Goal: Task Accomplishment & Management: Manage account settings

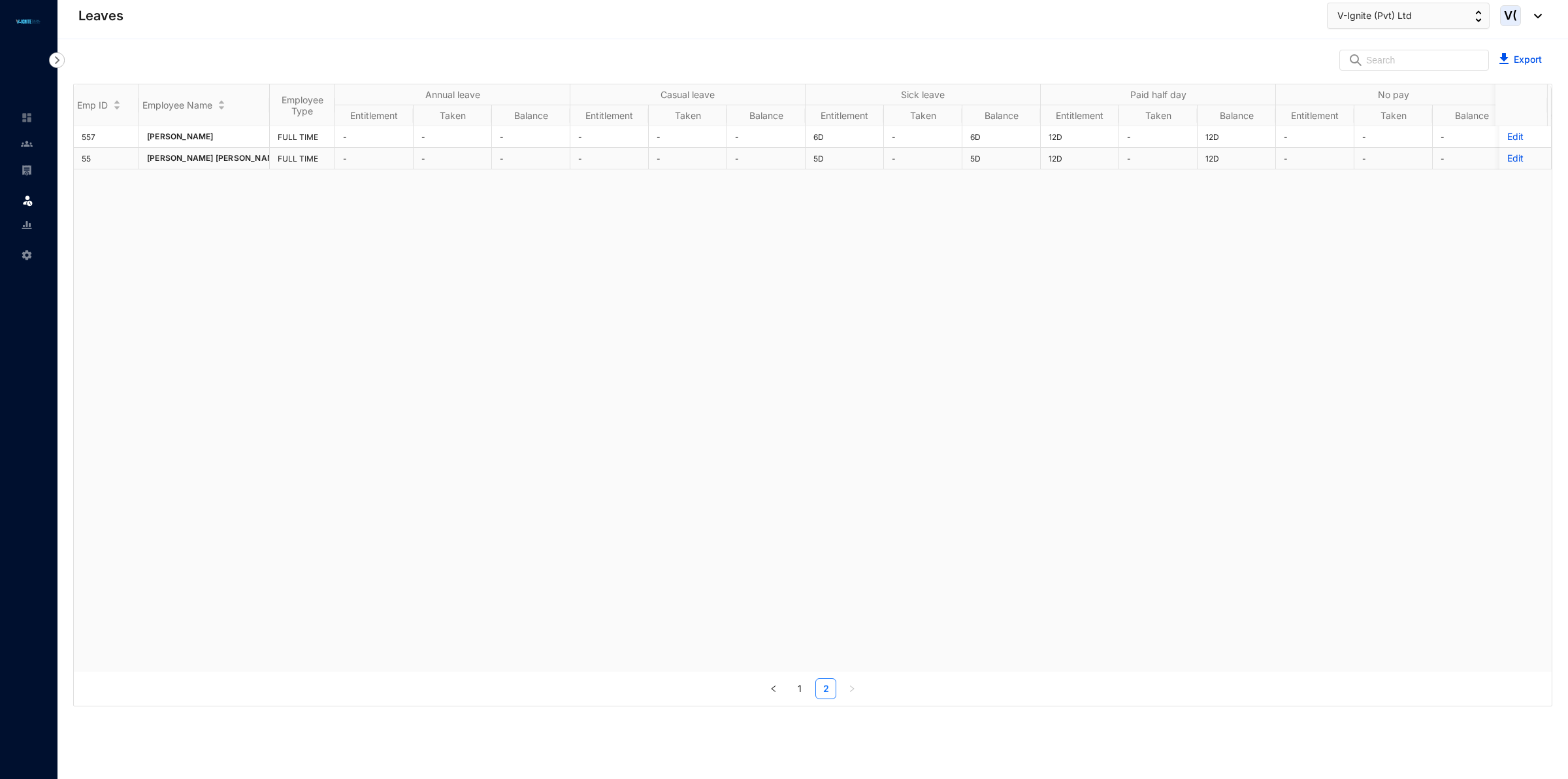
click at [1507, 157] on p "Edit" at bounding box center [1525, 158] width 36 height 13
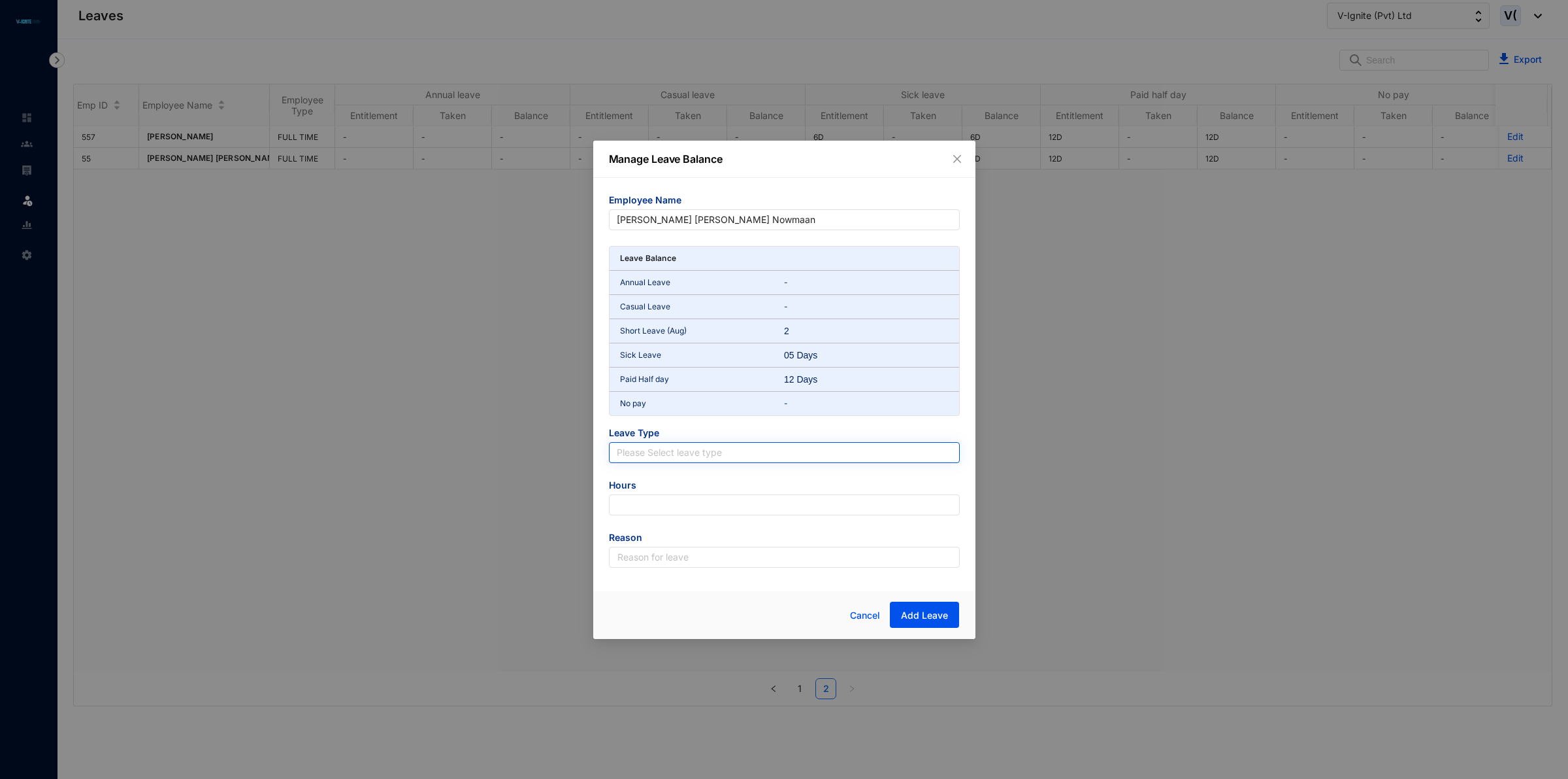
click at [688, 445] on input "search" at bounding box center [784, 452] width 335 height 19
click at [694, 427] on span "Leave Type" at bounding box center [784, 434] width 351 height 16
click at [869, 615] on span "Cancel" at bounding box center [865, 615] width 30 height 14
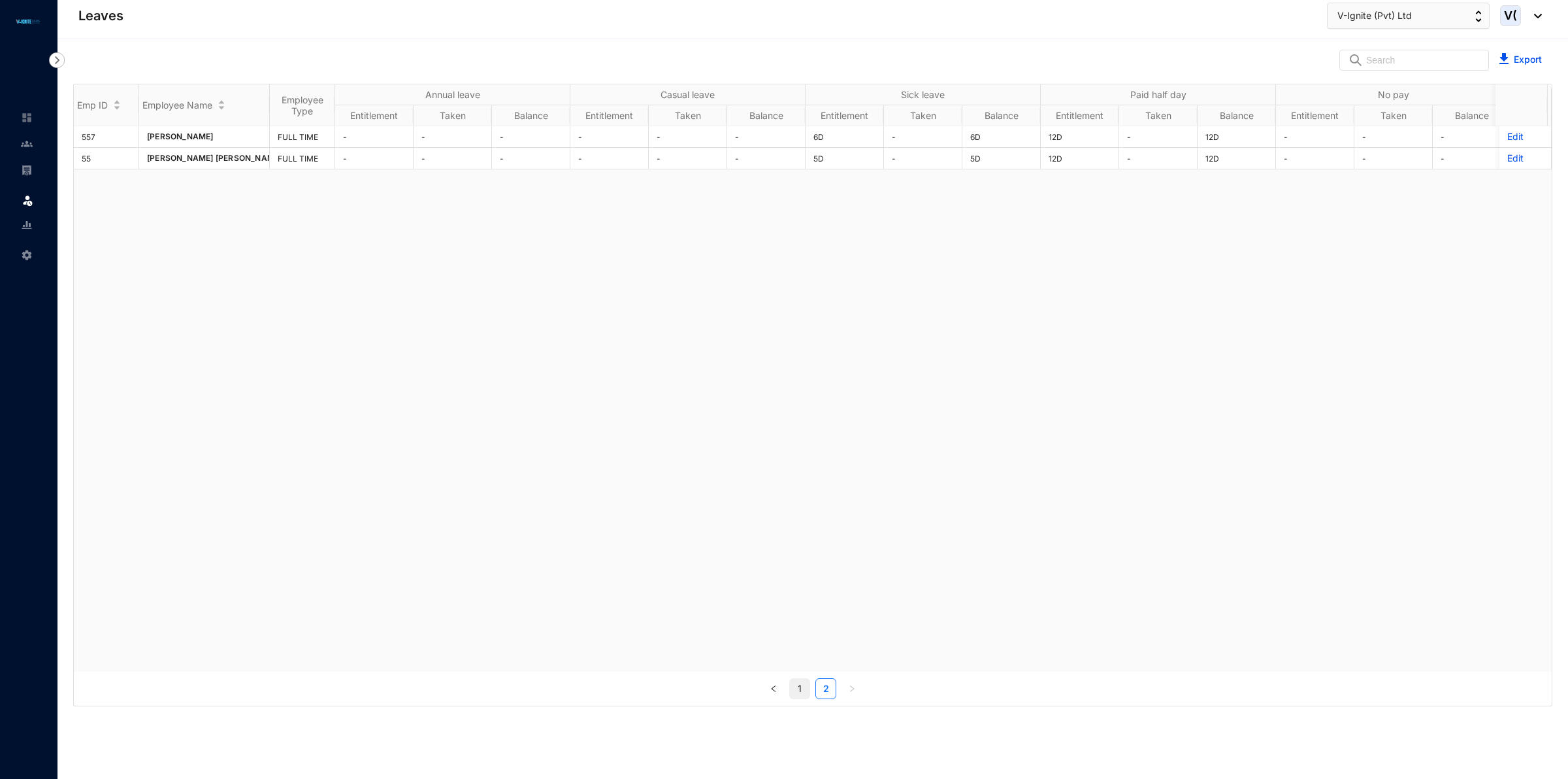
click at [798, 694] on link "1" at bounding box center [800, 688] width 19 height 19
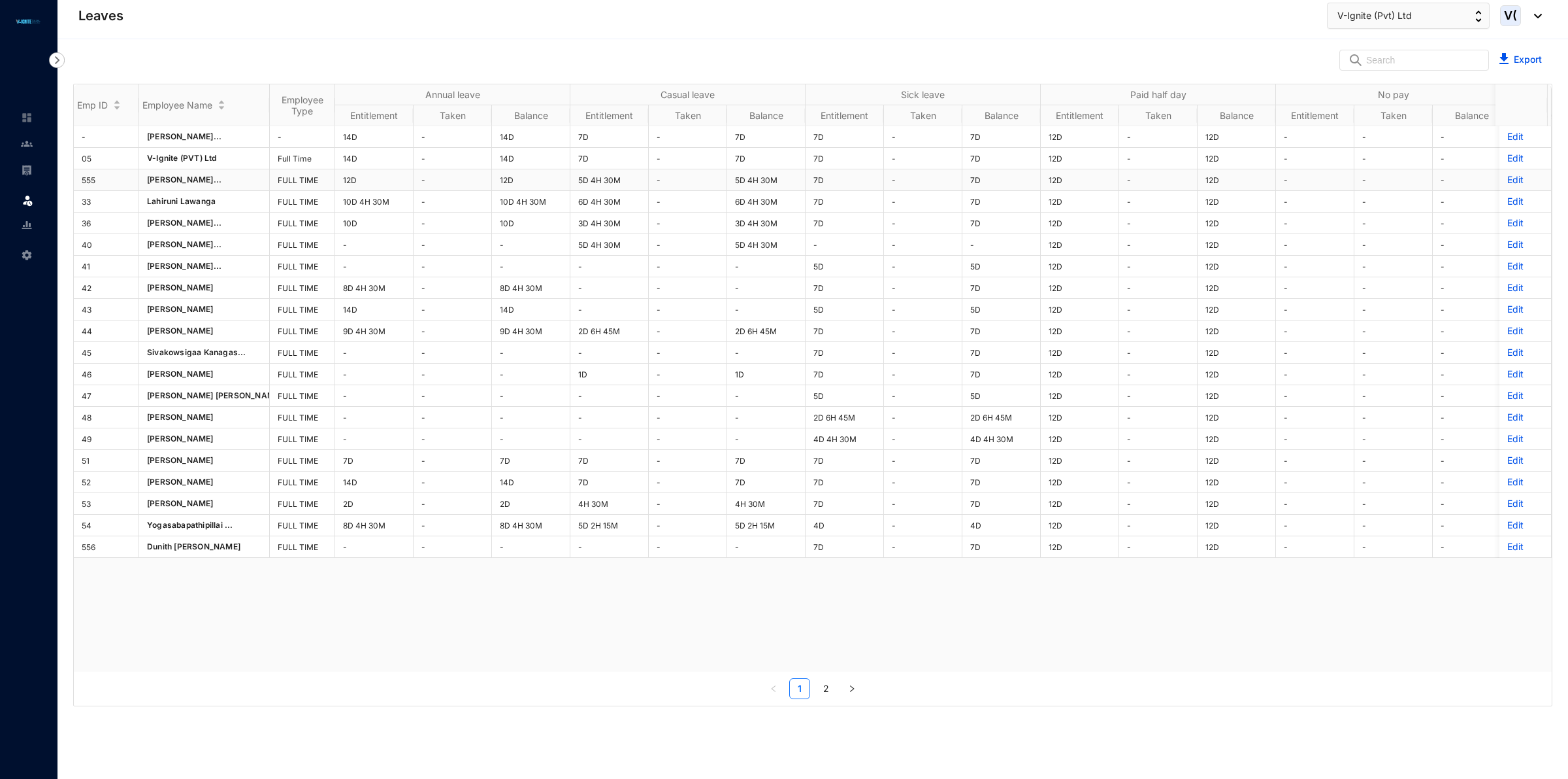
click at [1507, 183] on p "Edit" at bounding box center [1525, 180] width 36 height 13
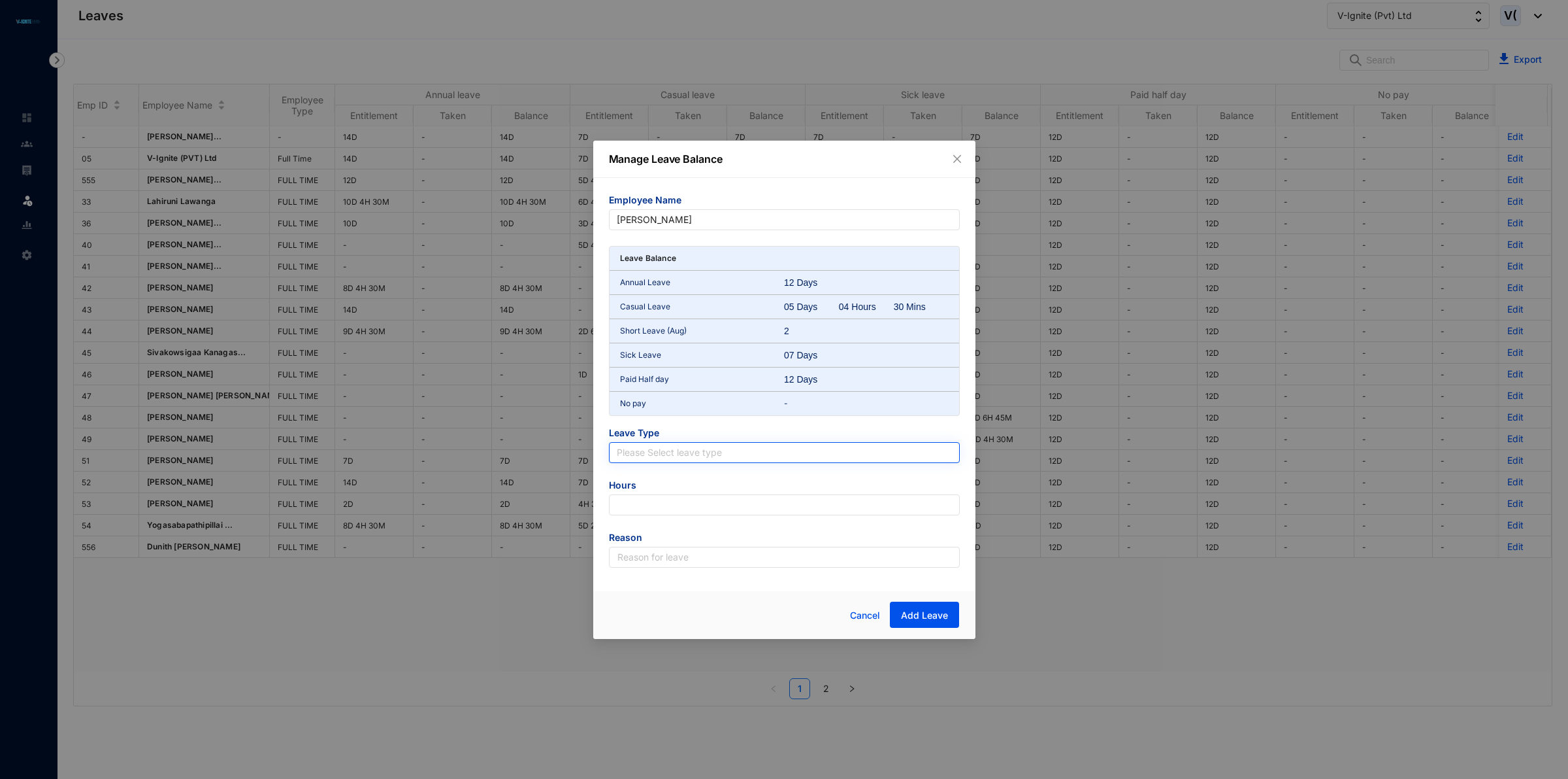
click at [701, 455] on input "search" at bounding box center [784, 452] width 335 height 19
click at [868, 609] on span "Cancel" at bounding box center [865, 615] width 30 height 14
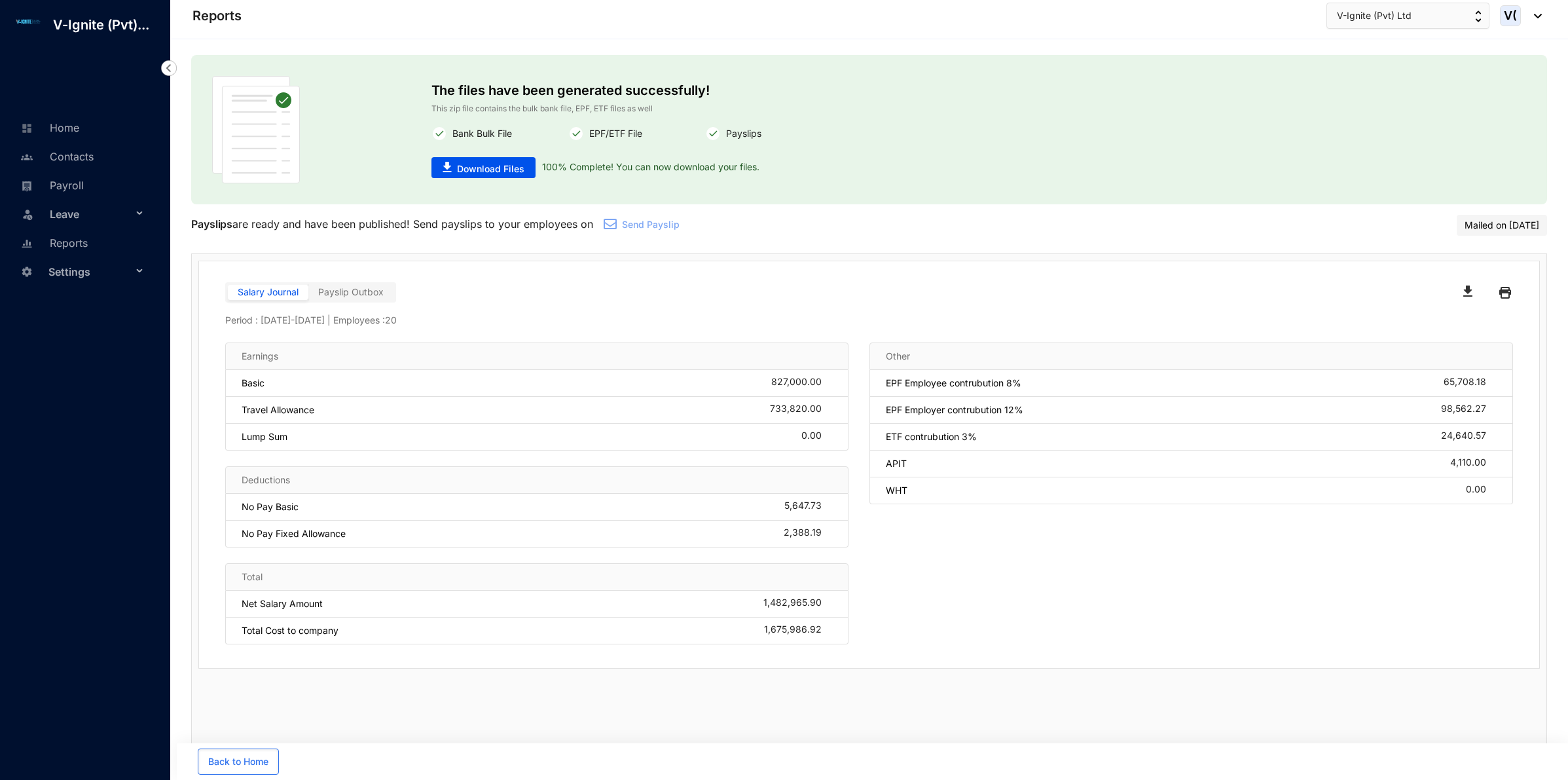
click at [366, 296] on span "Payslip Outbox" at bounding box center [351, 291] width 66 height 11
click at [308, 296] on input "Payslip Outbox" at bounding box center [308, 296] width 0 height 0
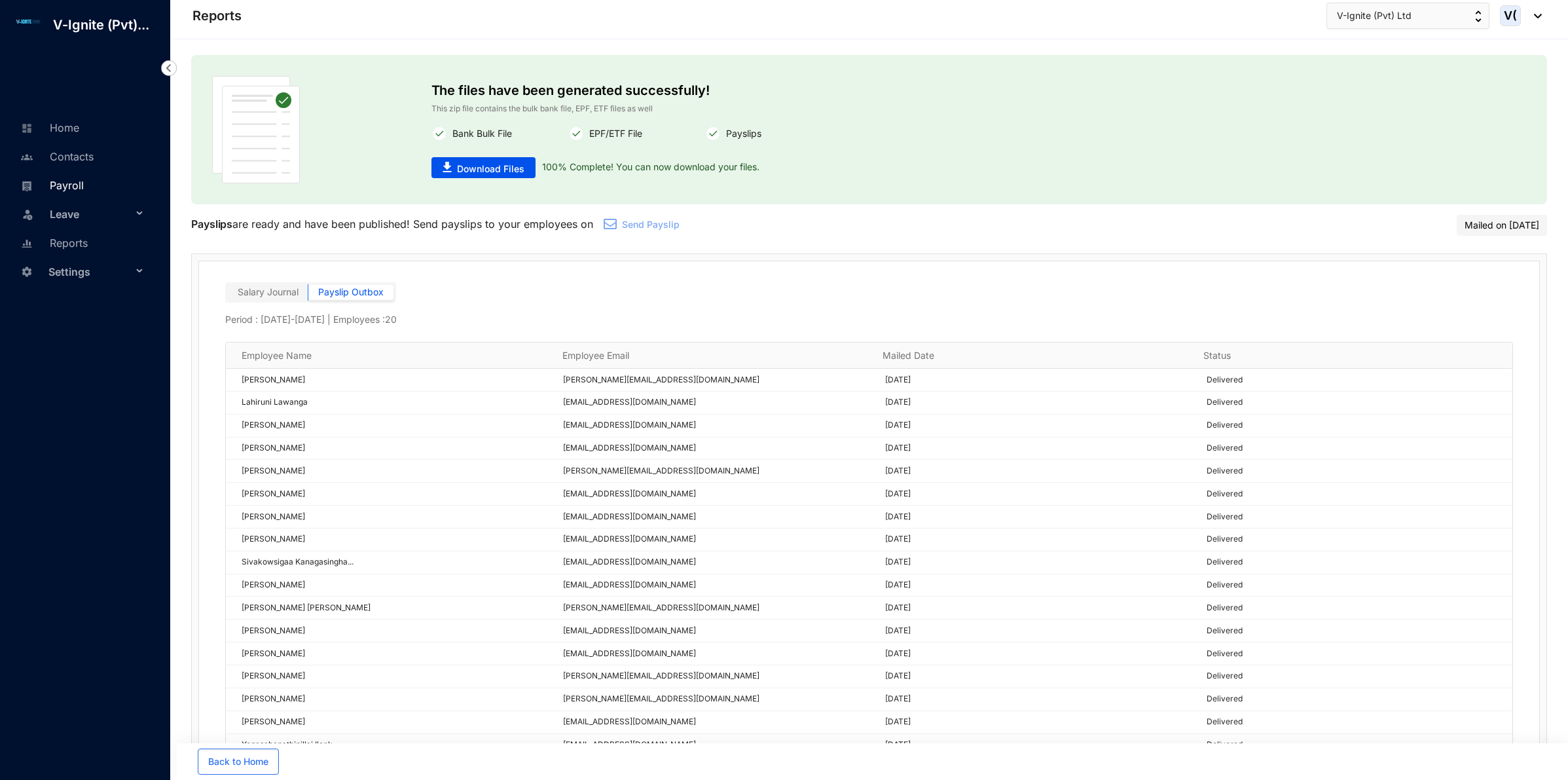
click at [52, 182] on link "Payroll" at bounding box center [50, 185] width 67 height 13
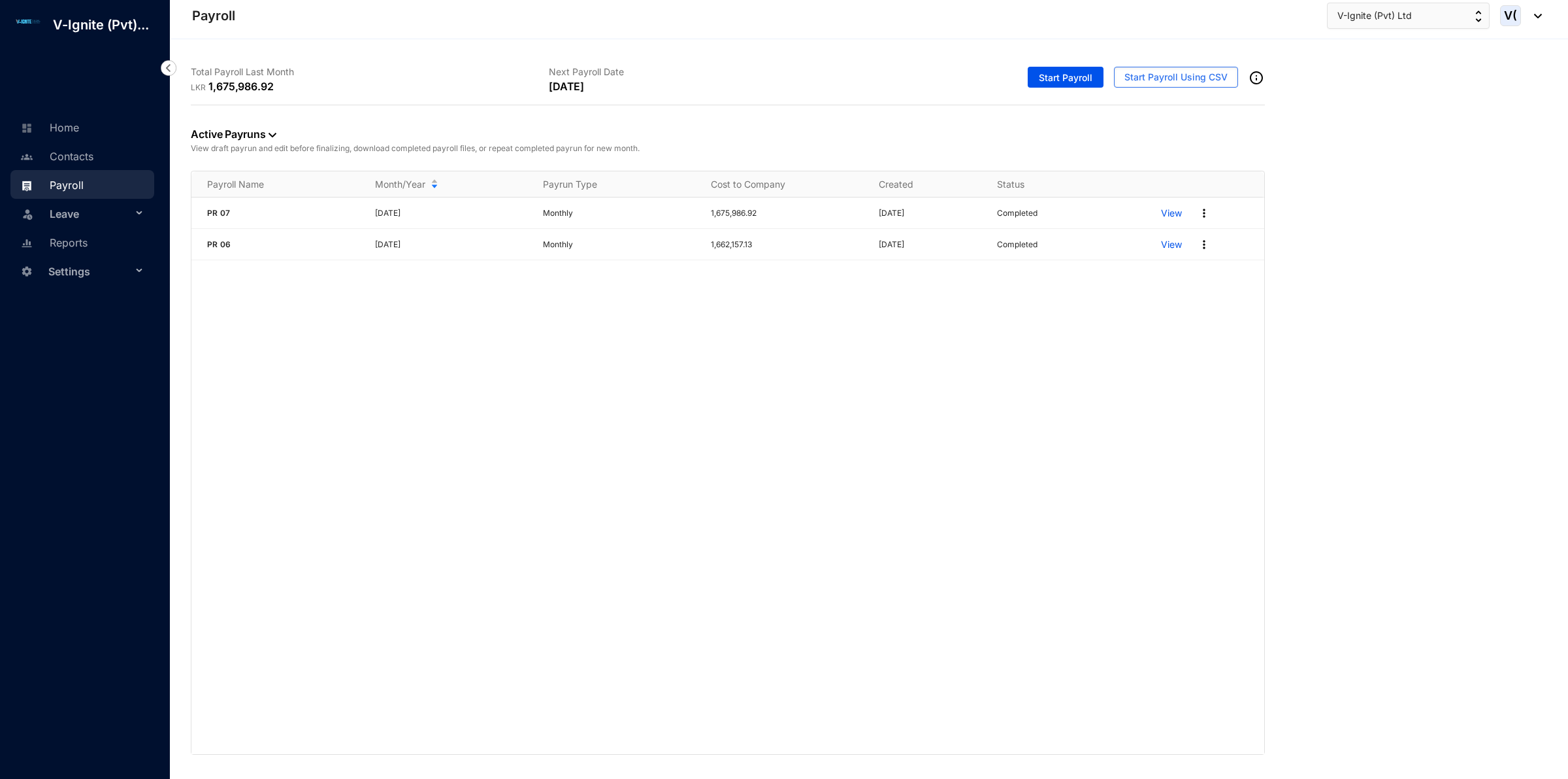
click at [103, 217] on span "Leave" at bounding box center [91, 214] width 82 height 26
click at [113, 216] on span "Leave" at bounding box center [91, 214] width 82 height 26
click at [116, 216] on span "Leave" at bounding box center [91, 214] width 82 height 26
click at [77, 277] on link "Balance" at bounding box center [61, 276] width 45 height 11
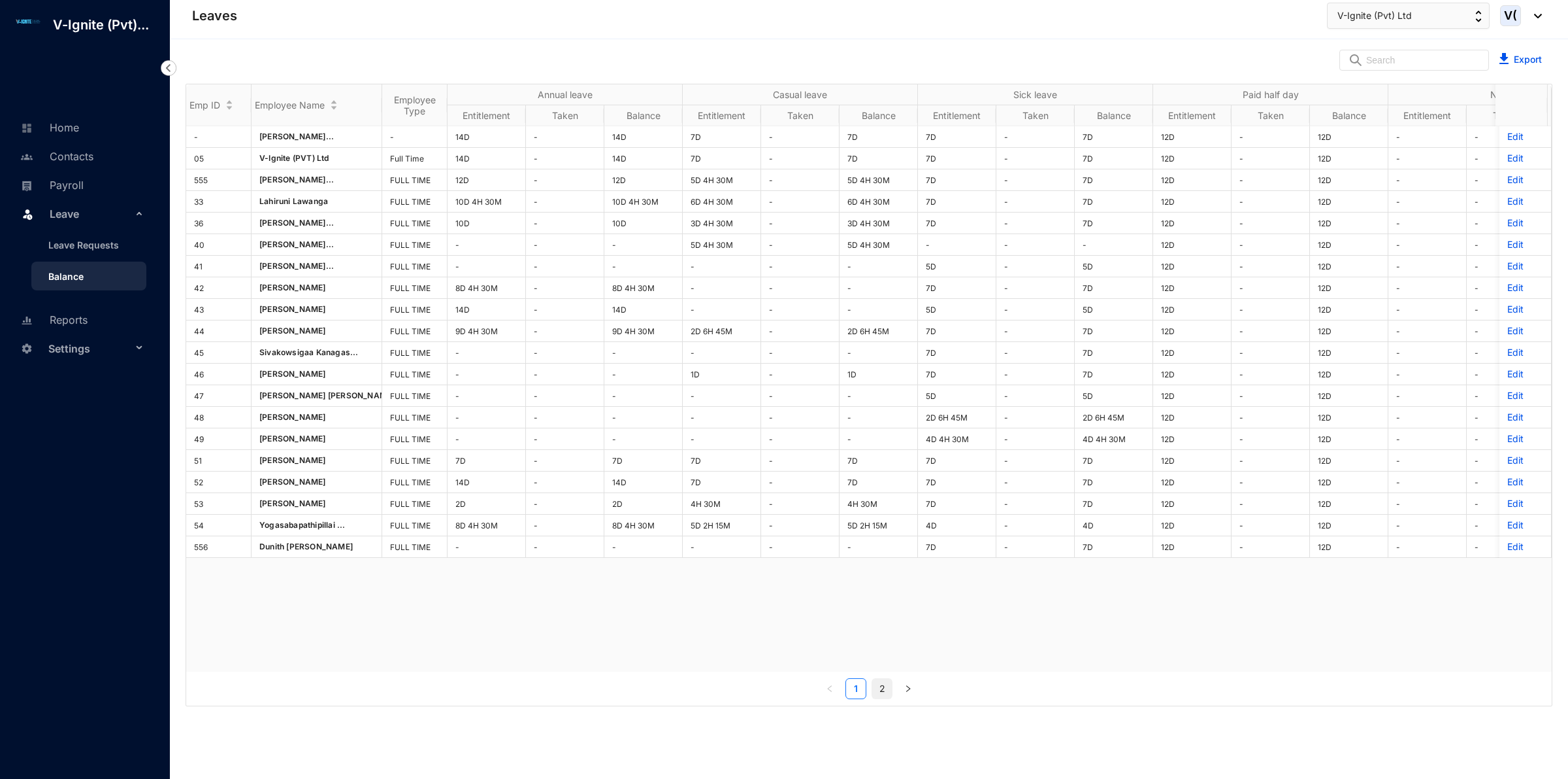
click at [884, 686] on link "2" at bounding box center [882, 688] width 19 height 19
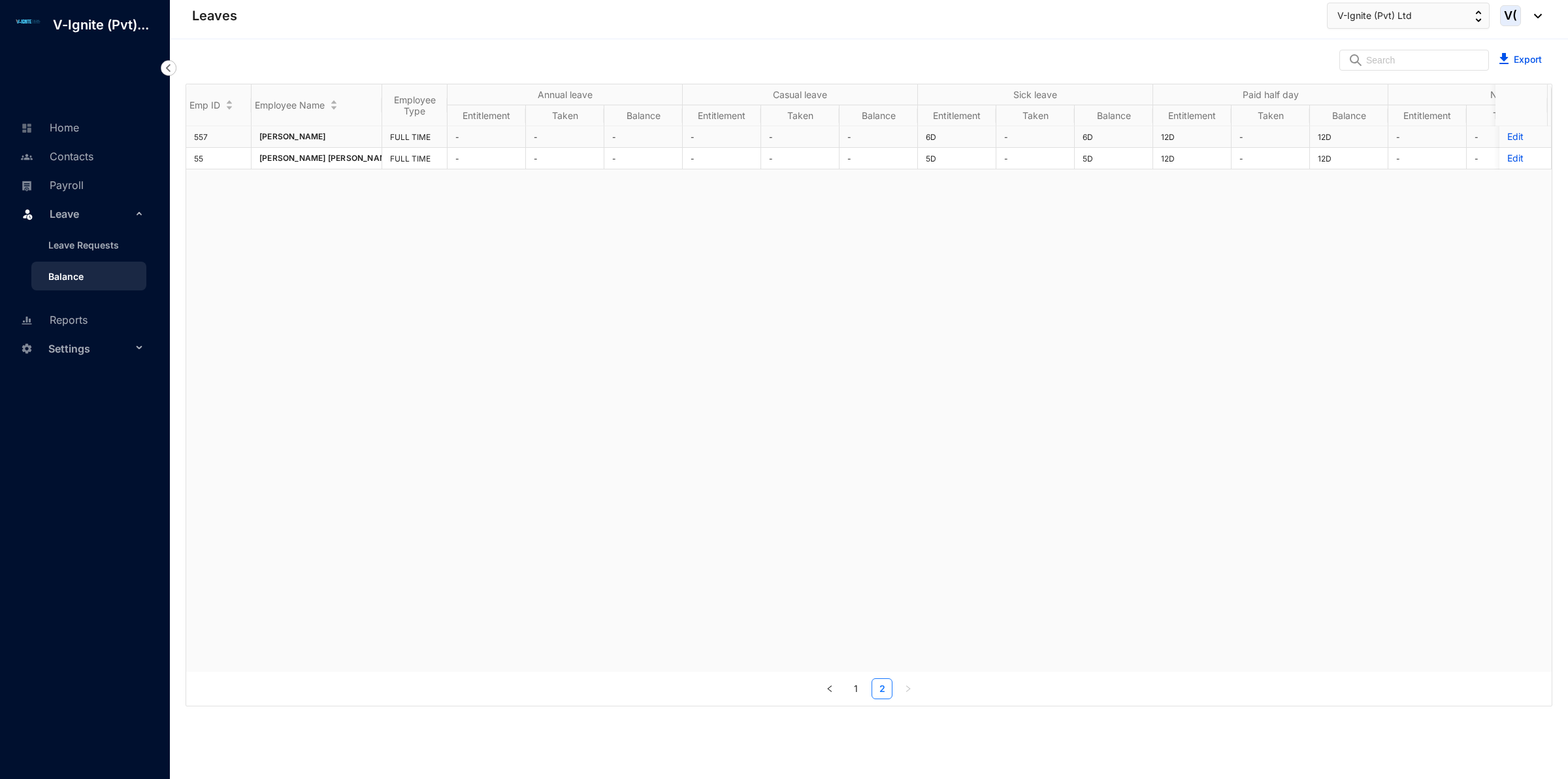
click at [1507, 132] on p "Edit" at bounding box center [1525, 137] width 36 height 13
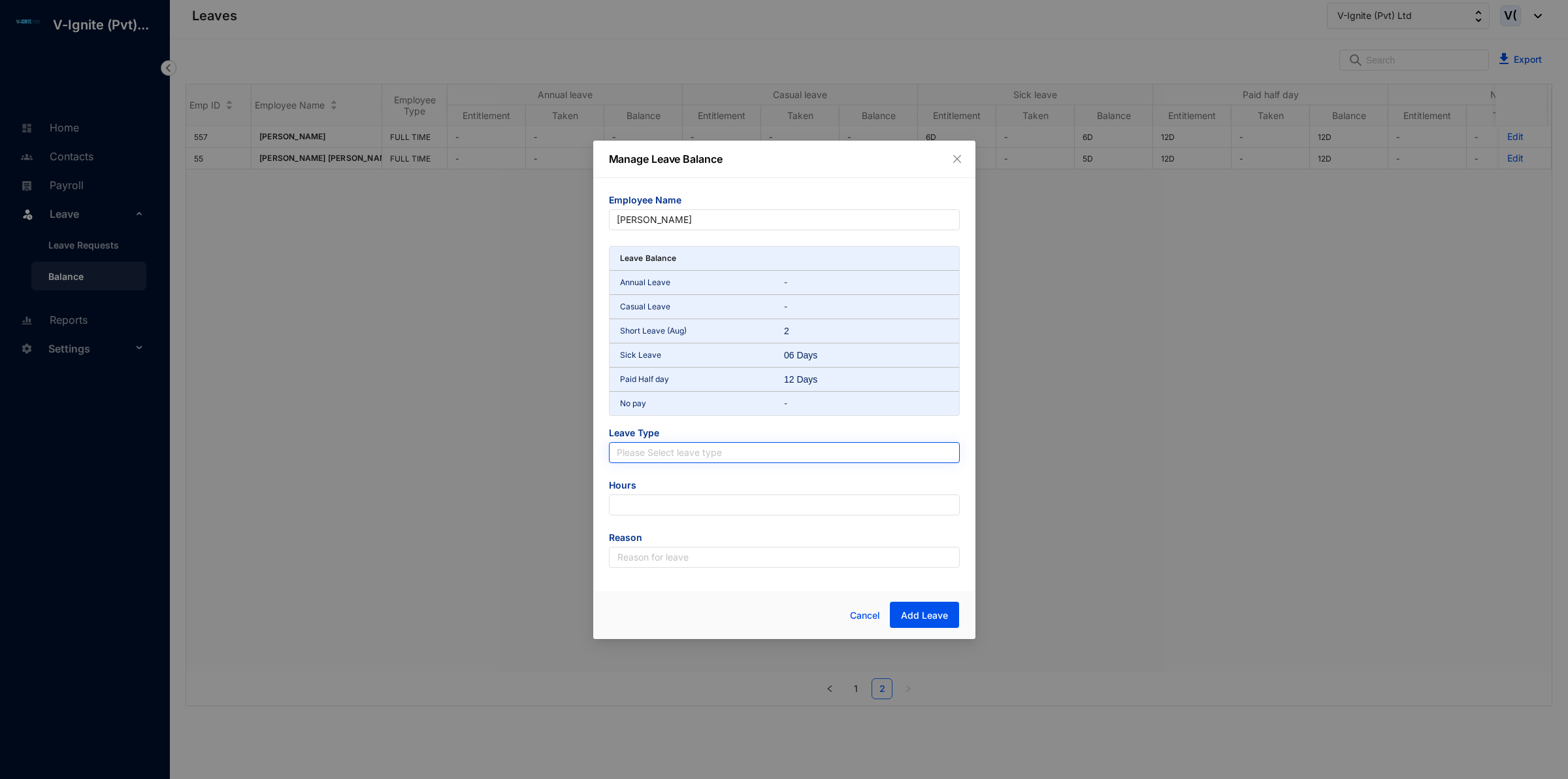
click at [707, 454] on input "search" at bounding box center [784, 452] width 335 height 19
click at [657, 562] on div "No pay" at bounding box center [784, 562] width 330 height 14
click at [965, 157] on div "Manage Leave Balance" at bounding box center [784, 159] width 383 height 37
click at [962, 157] on span "Close" at bounding box center [957, 159] width 14 height 10
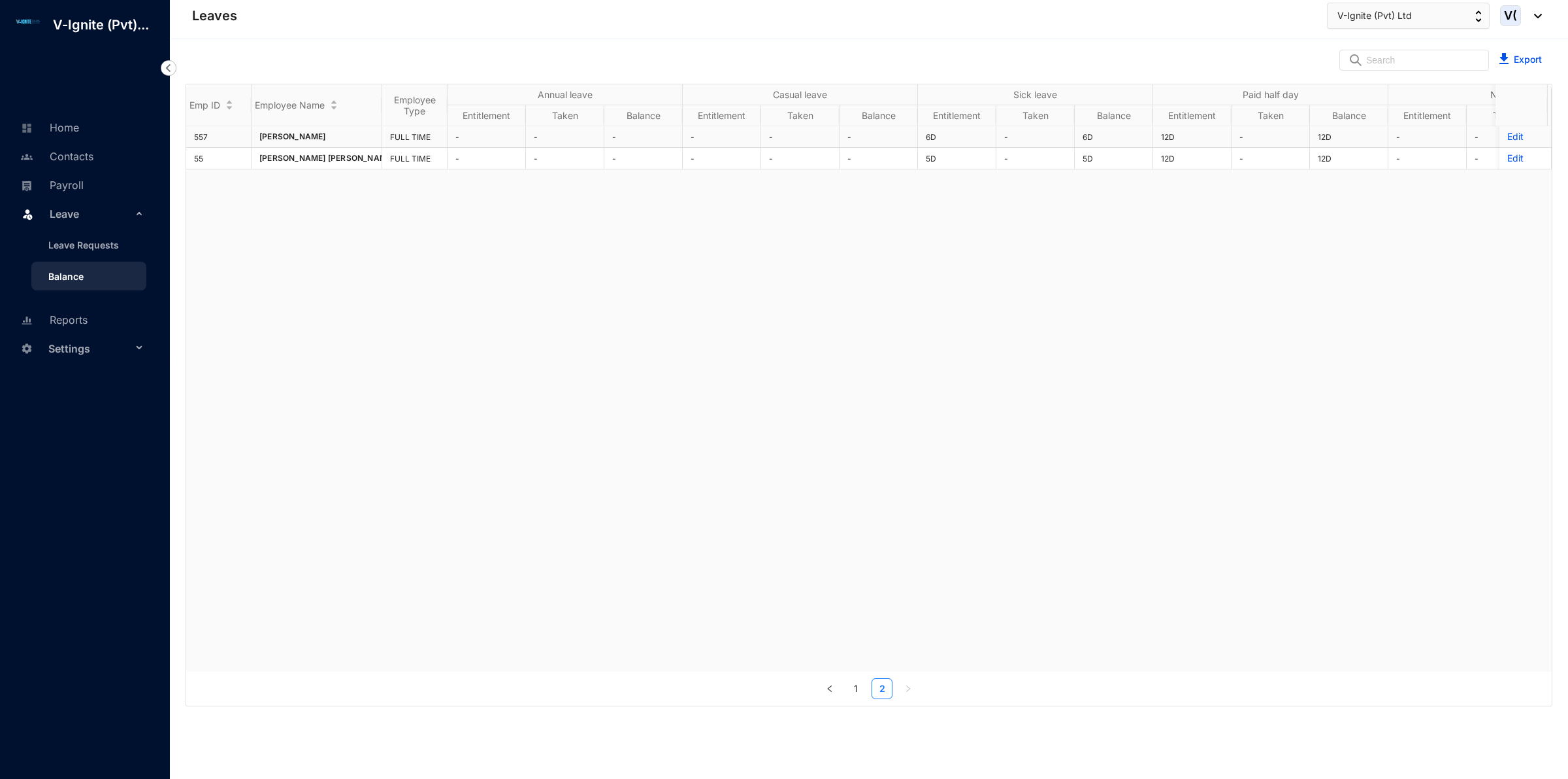
click at [1407, 136] on td "-" at bounding box center [1428, 137] width 78 height 22
click at [1507, 135] on p "Edit" at bounding box center [1525, 137] width 36 height 13
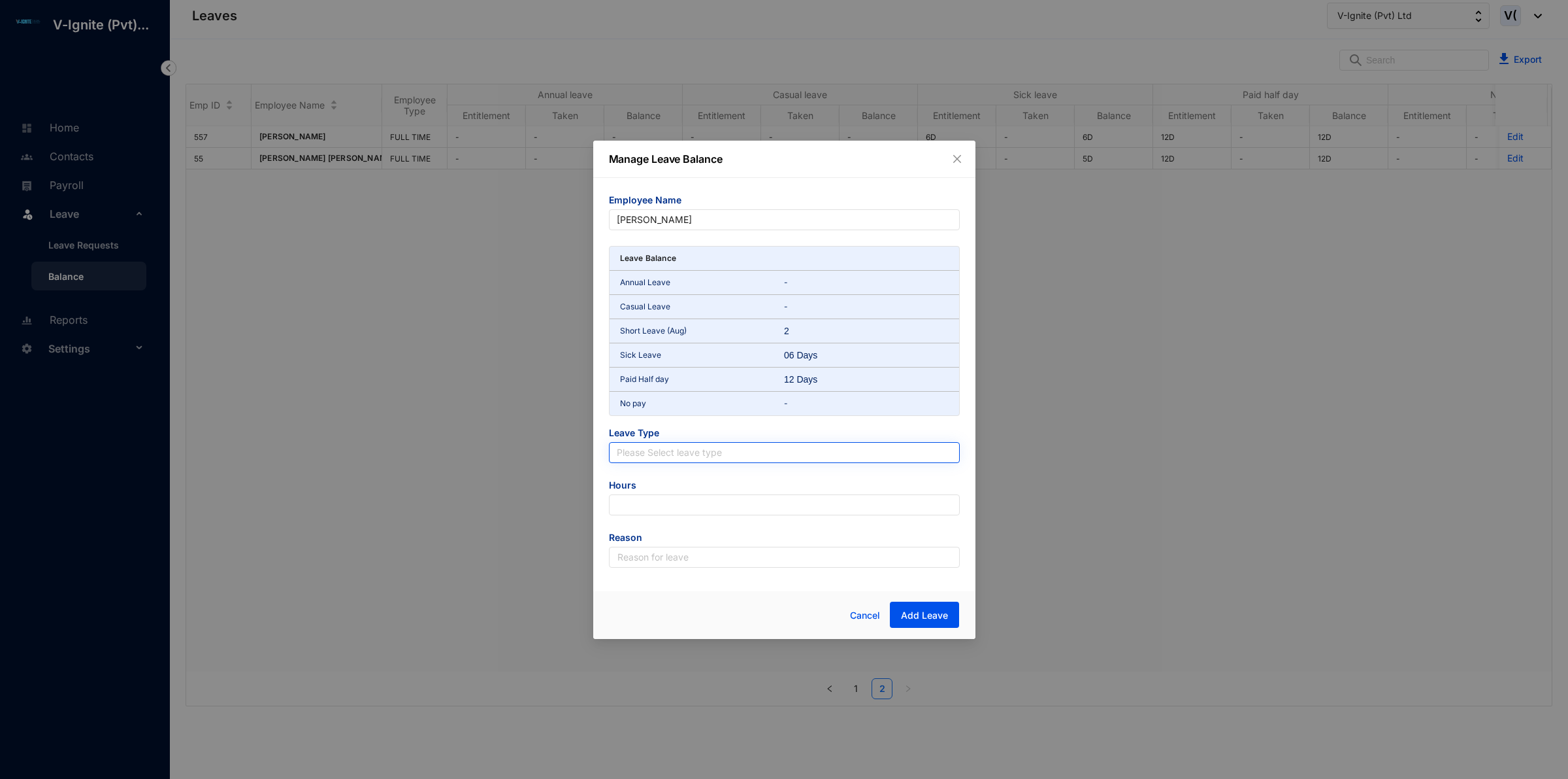
click at [893, 449] on input "search" at bounding box center [784, 452] width 335 height 19
click at [604, 622] on div "Cancel Add Leave" at bounding box center [784, 615] width 383 height 48
click at [879, 615] on span "Cancel" at bounding box center [865, 615] width 30 height 14
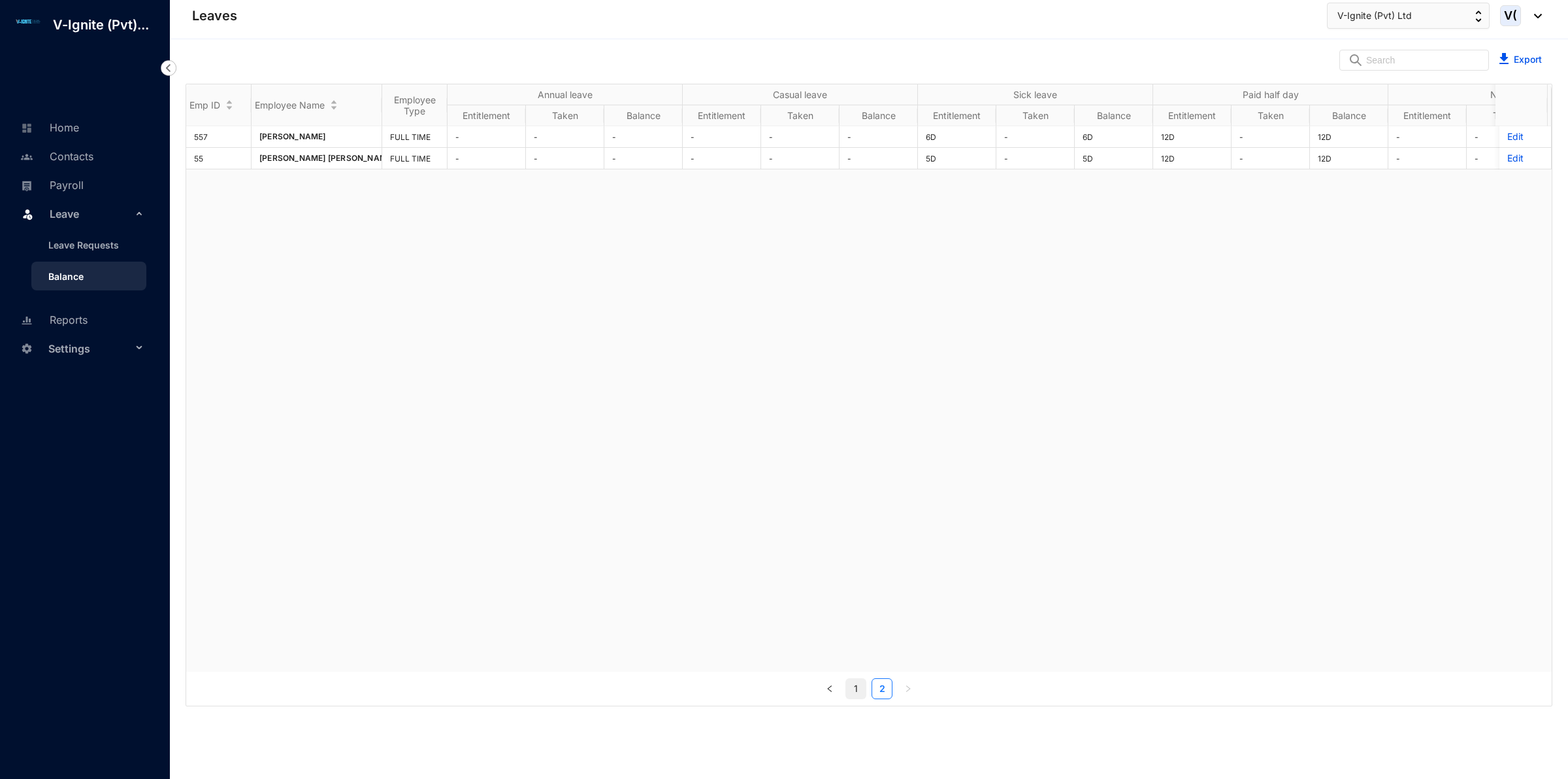
click at [863, 690] on link "1" at bounding box center [856, 688] width 19 height 19
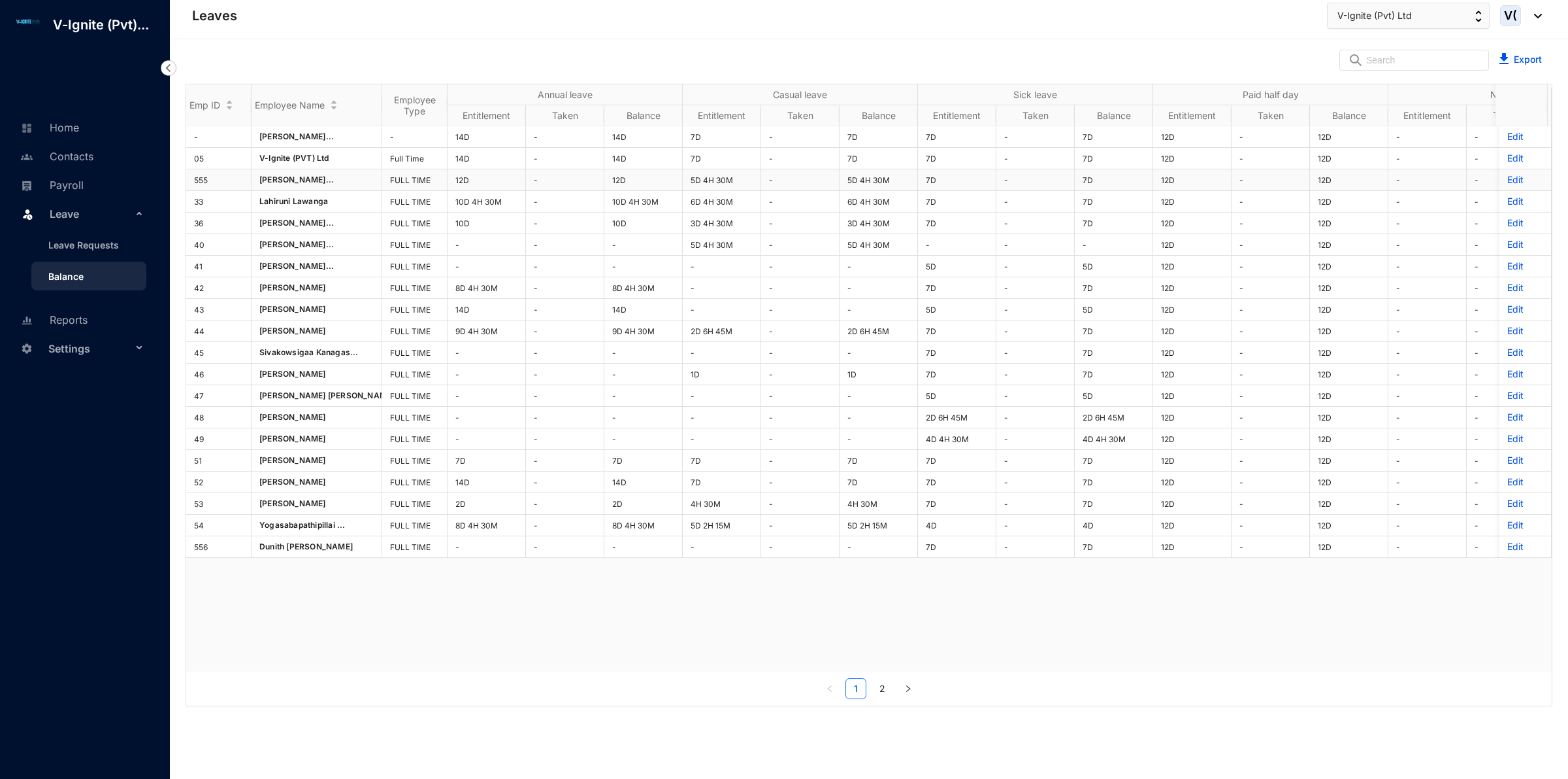
click at [1508, 182] on p "Edit" at bounding box center [1525, 180] width 36 height 13
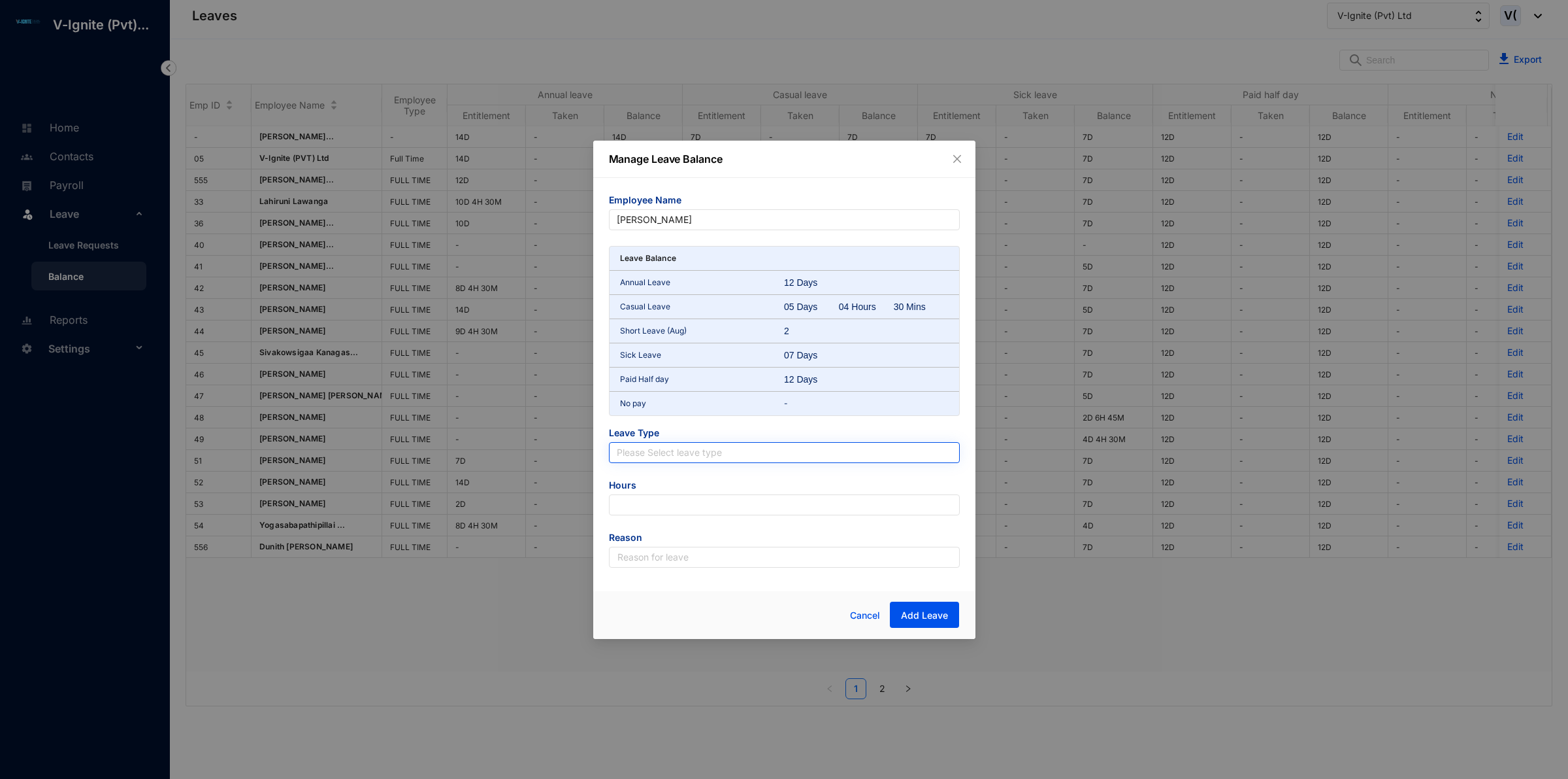
click at [716, 446] on input "search" at bounding box center [784, 452] width 335 height 19
click at [663, 565] on div "No pay" at bounding box center [784, 562] width 330 height 14
click at [694, 448] on span "No pay" at bounding box center [784, 452] width 335 height 19
click at [952, 155] on icon "close" at bounding box center [957, 159] width 10 height 10
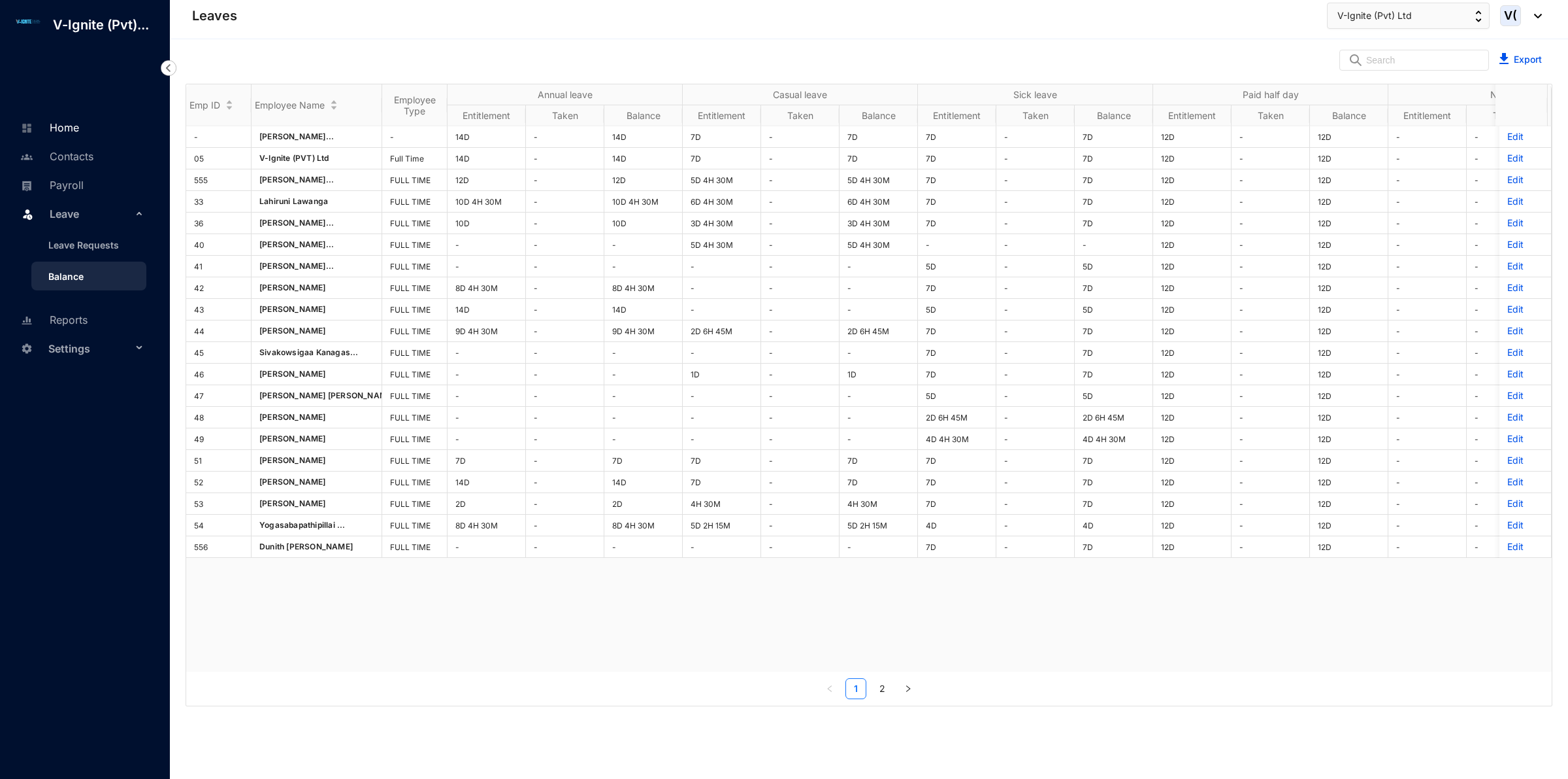
click at [79, 125] on link "Home" at bounding box center [48, 128] width 62 height 13
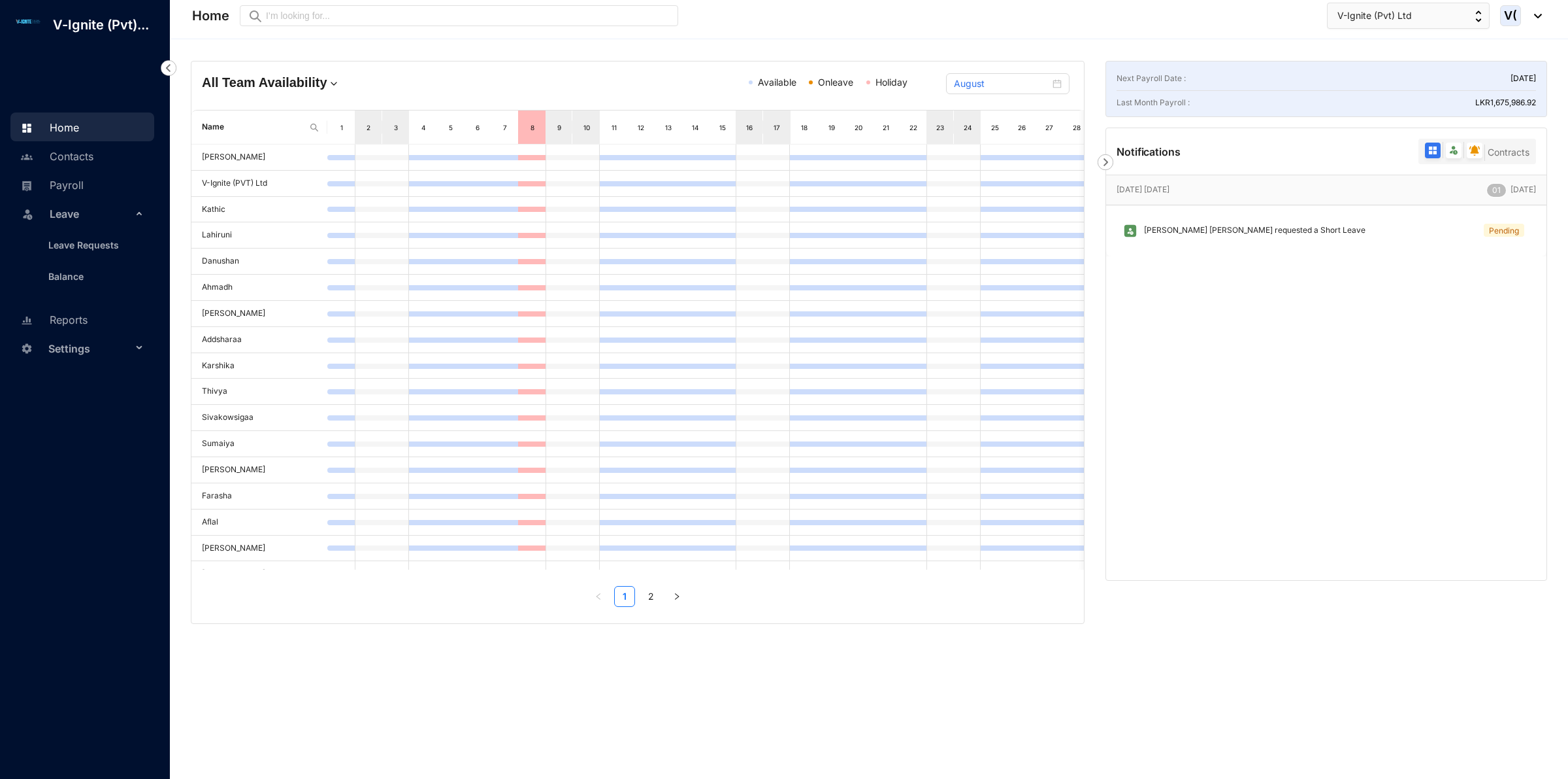
click at [1109, 166] on img at bounding box center [1106, 162] width 16 height 16
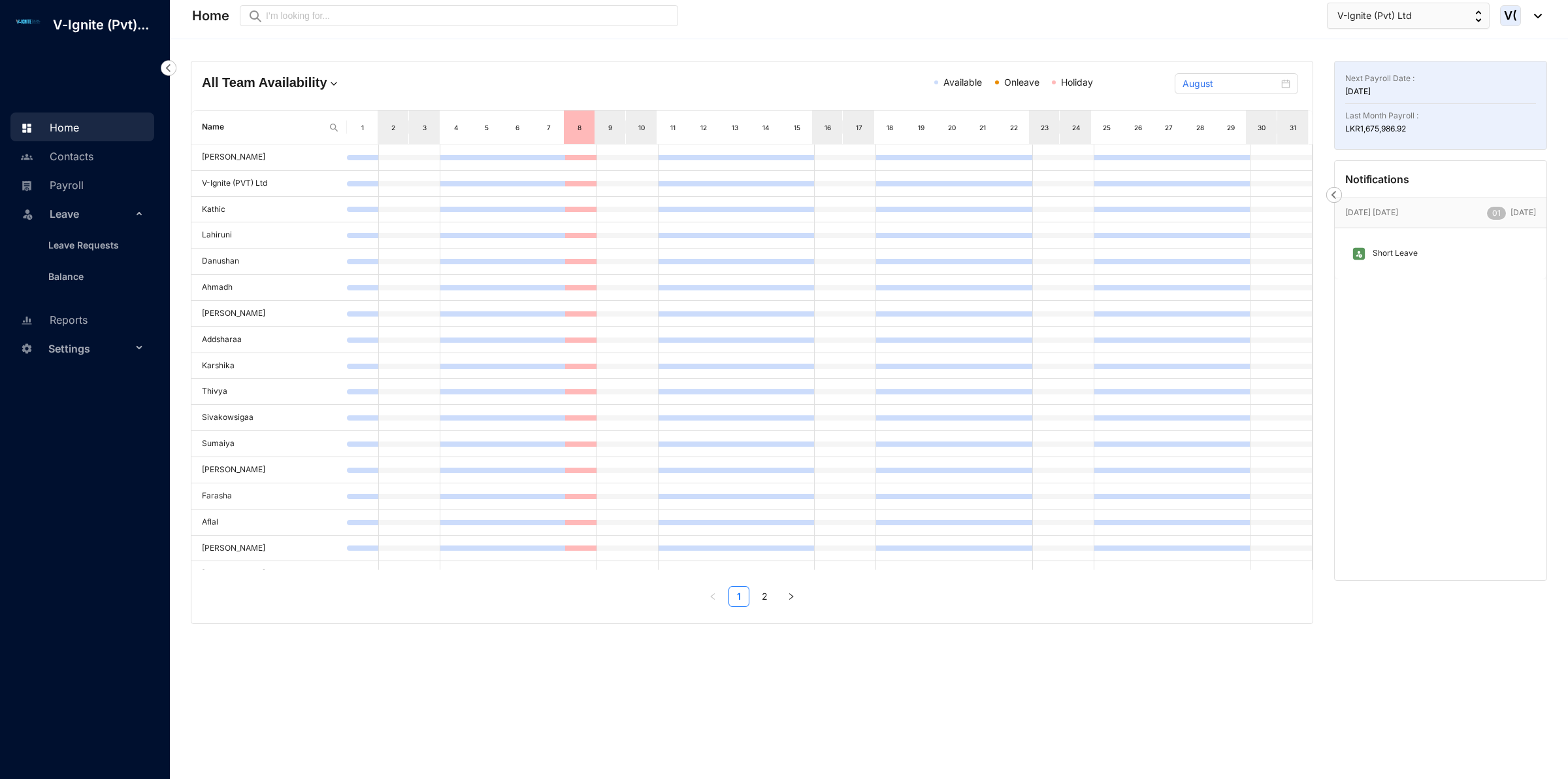
click at [1330, 193] on img at bounding box center [1334, 194] width 16 height 16
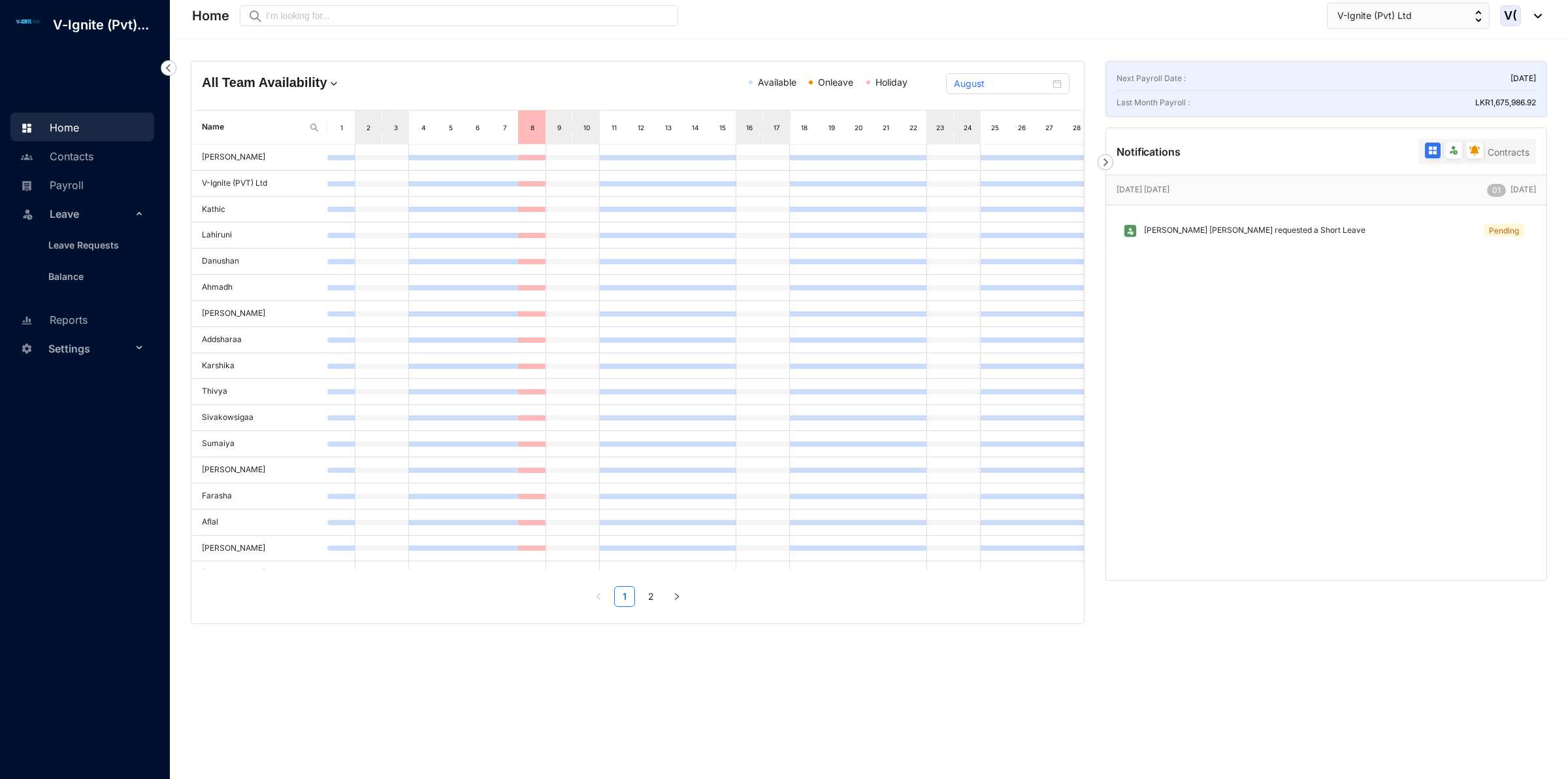
click at [1395, 199] on div "Aug 11th Monday 0 1 Today" at bounding box center [1327, 189] width 441 height 29
click at [1484, 193] on p "Aug 11th Monday" at bounding box center [1301, 190] width 371 height 13
click at [1431, 151] on img at bounding box center [1433, 151] width 10 height 10
click at [1423, 153] on input "radio" at bounding box center [1423, 153] width 0 height 0
click at [1476, 19] on img "button" at bounding box center [1479, 16] width 7 height 12
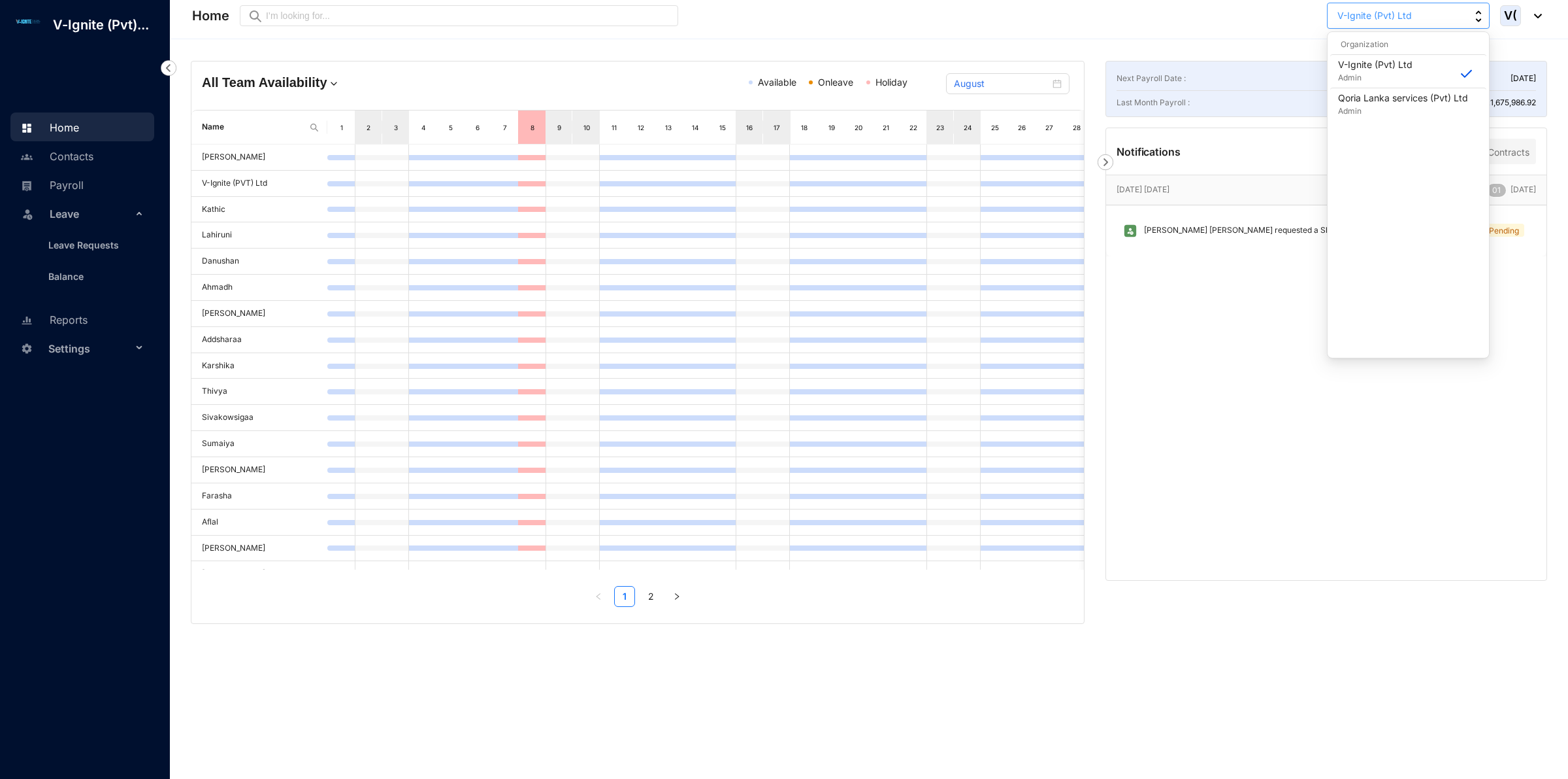
click at [1472, 19] on button "V-Ignite (Pvt) Ltd" at bounding box center [1409, 15] width 163 height 26
click at [1129, 193] on p "Aug 11th Monday" at bounding box center [1301, 190] width 371 height 13
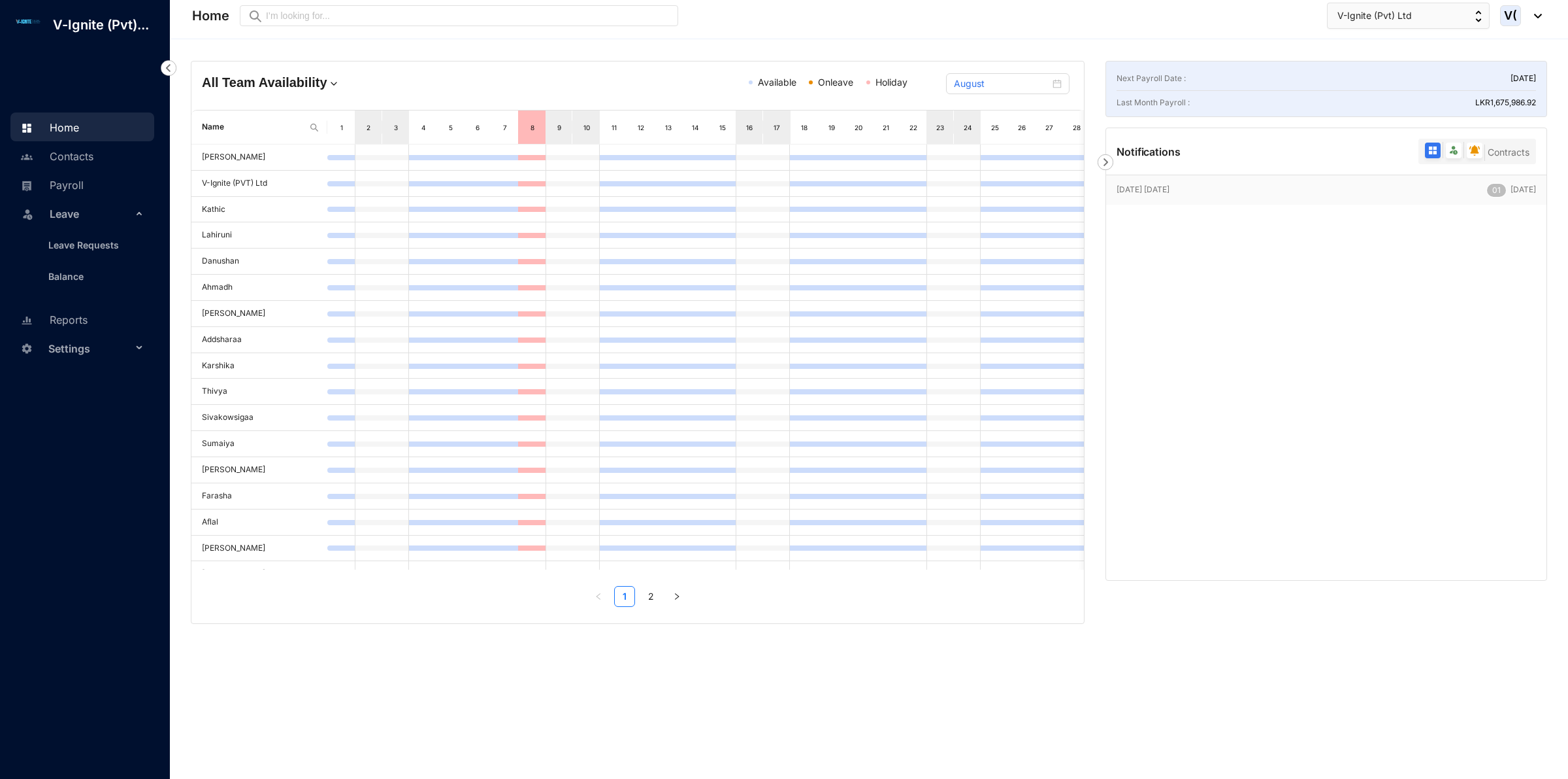
click at [1248, 201] on div "Aug 11th Monday 0 1 Today" at bounding box center [1327, 189] width 441 height 29
click at [1536, 22] on div "V(" at bounding box center [1522, 15] width 42 height 21
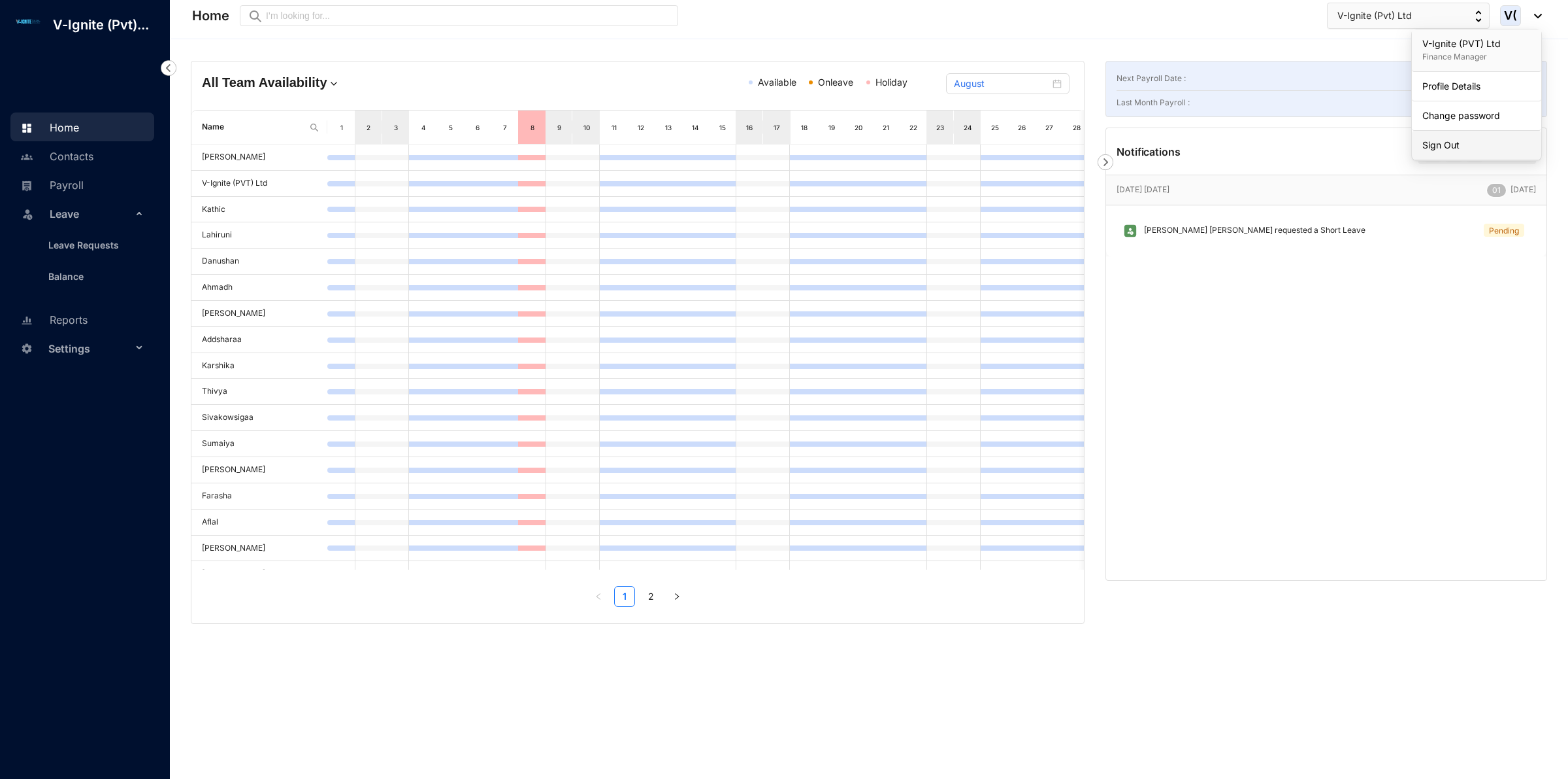
click at [1477, 140] on link "Sign Out" at bounding box center [1476, 146] width 108 height 13
